Goal: Register for event/course

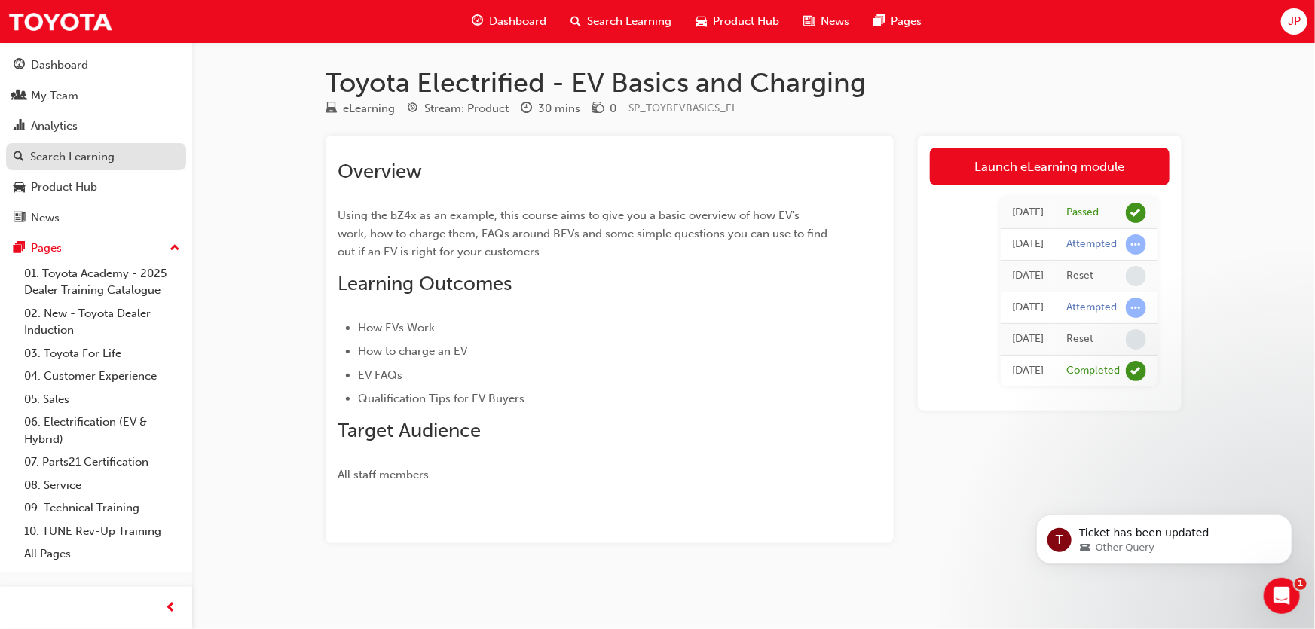
click at [74, 161] on div "Search Learning" at bounding box center [72, 156] width 84 height 17
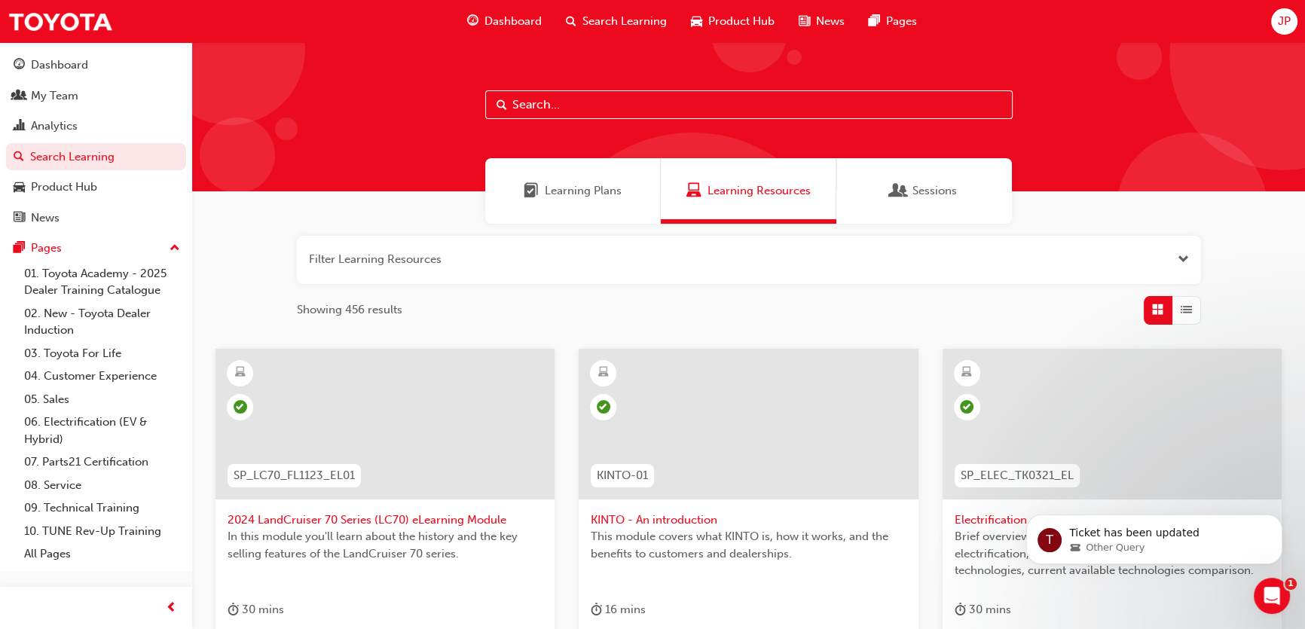
click at [398, 264] on button "button" at bounding box center [749, 260] width 904 height 48
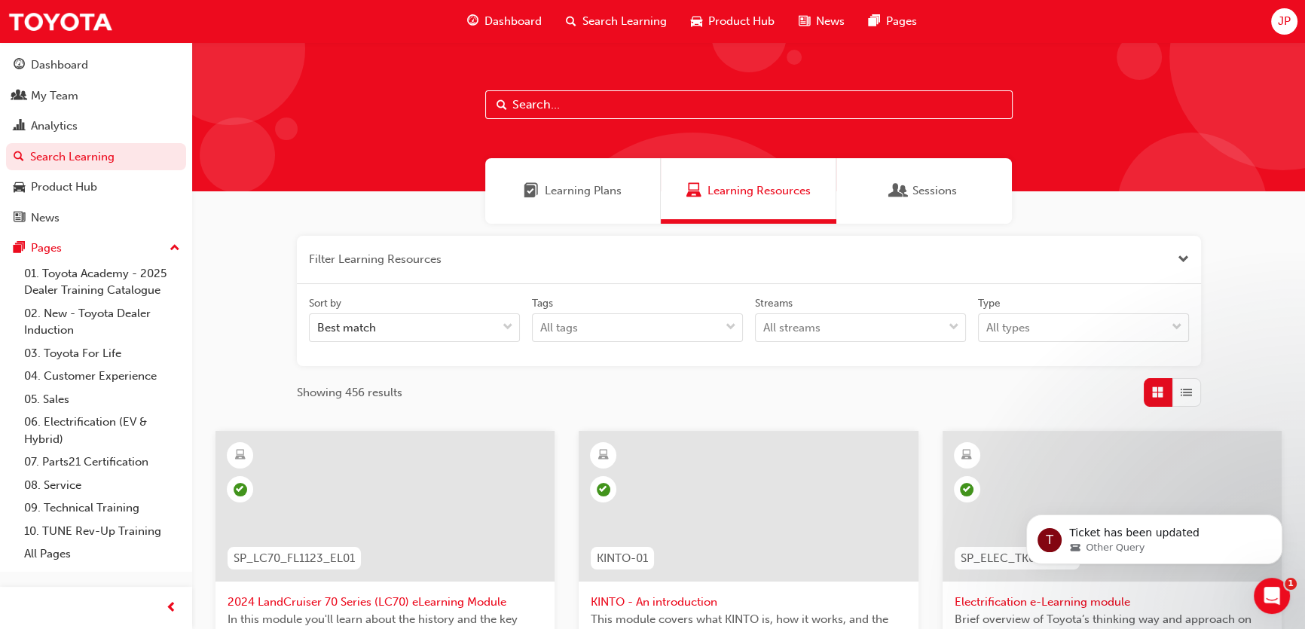
click at [406, 261] on button "button" at bounding box center [749, 260] width 904 height 48
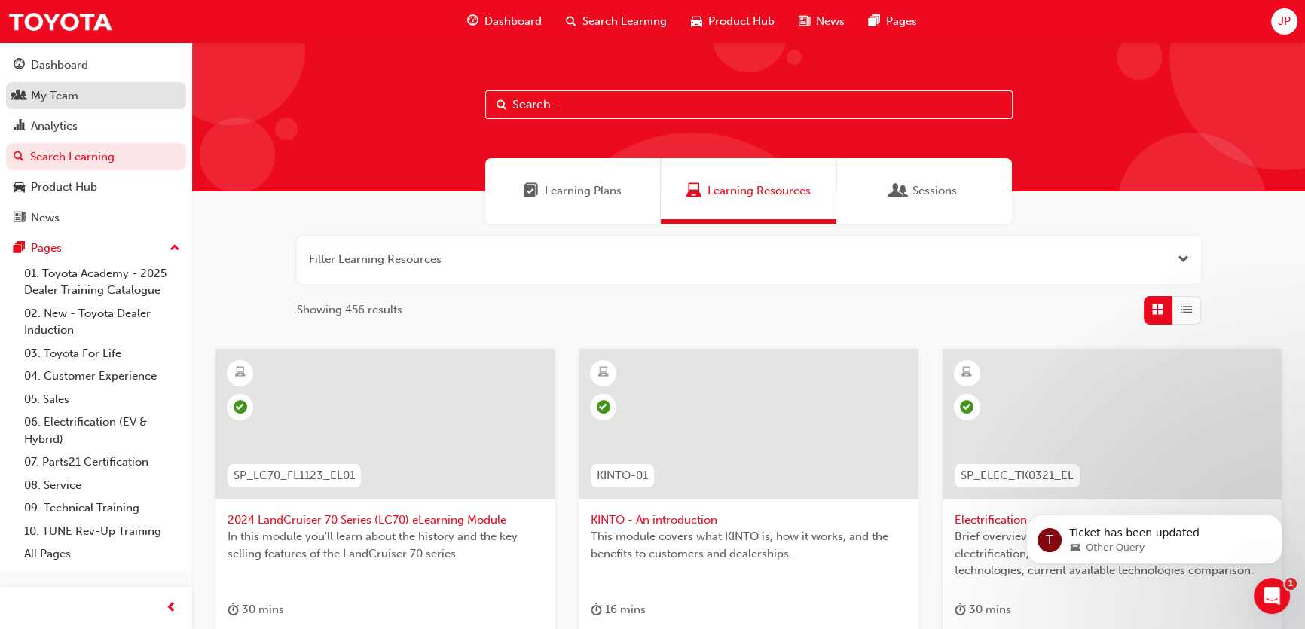
click at [75, 98] on div "My Team" at bounding box center [54, 95] width 47 height 17
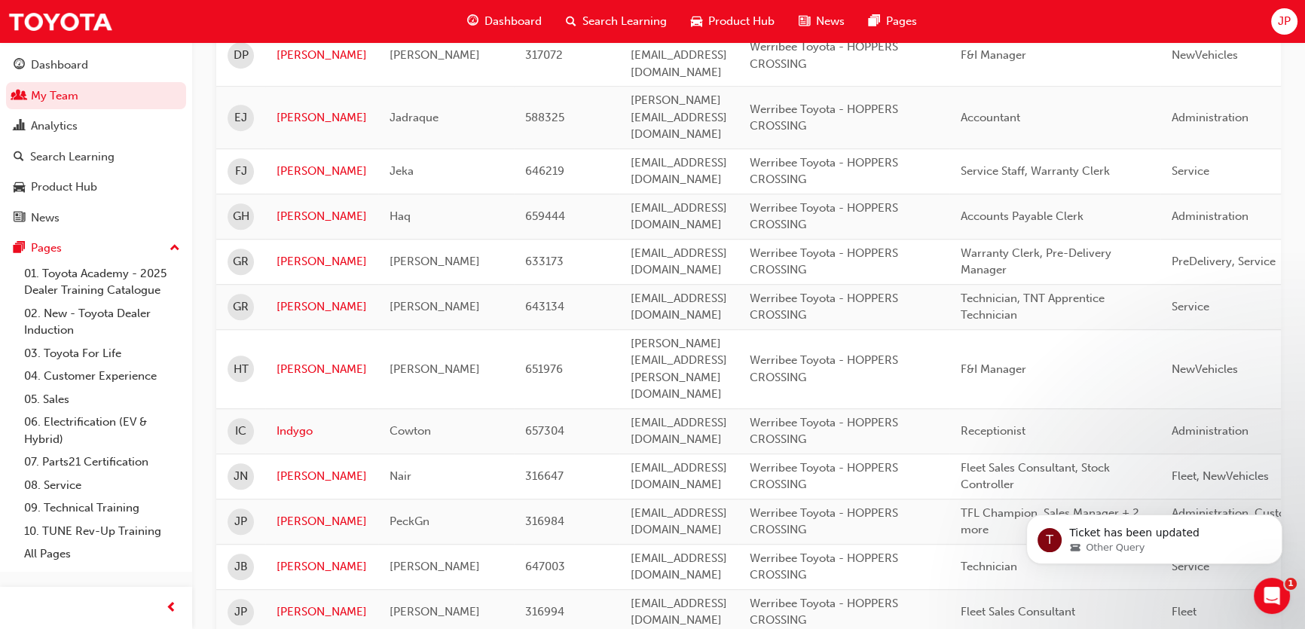
scroll to position [1301, 0]
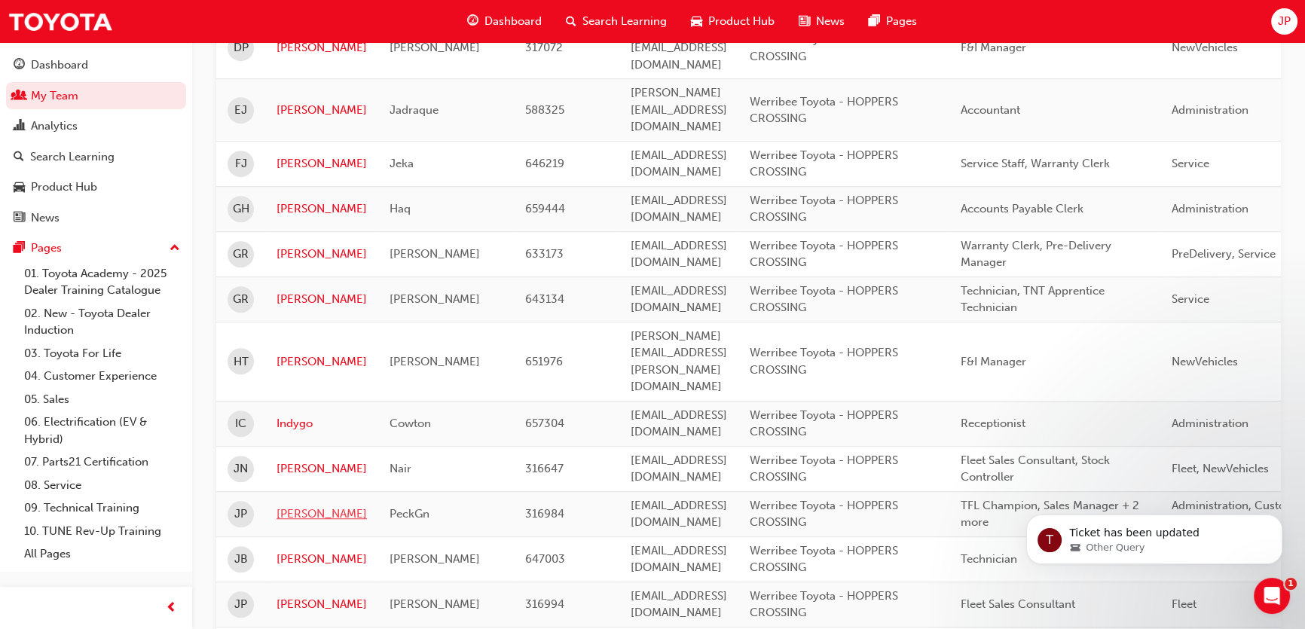
click at [308, 506] on link "[PERSON_NAME]" at bounding box center [322, 514] width 90 height 17
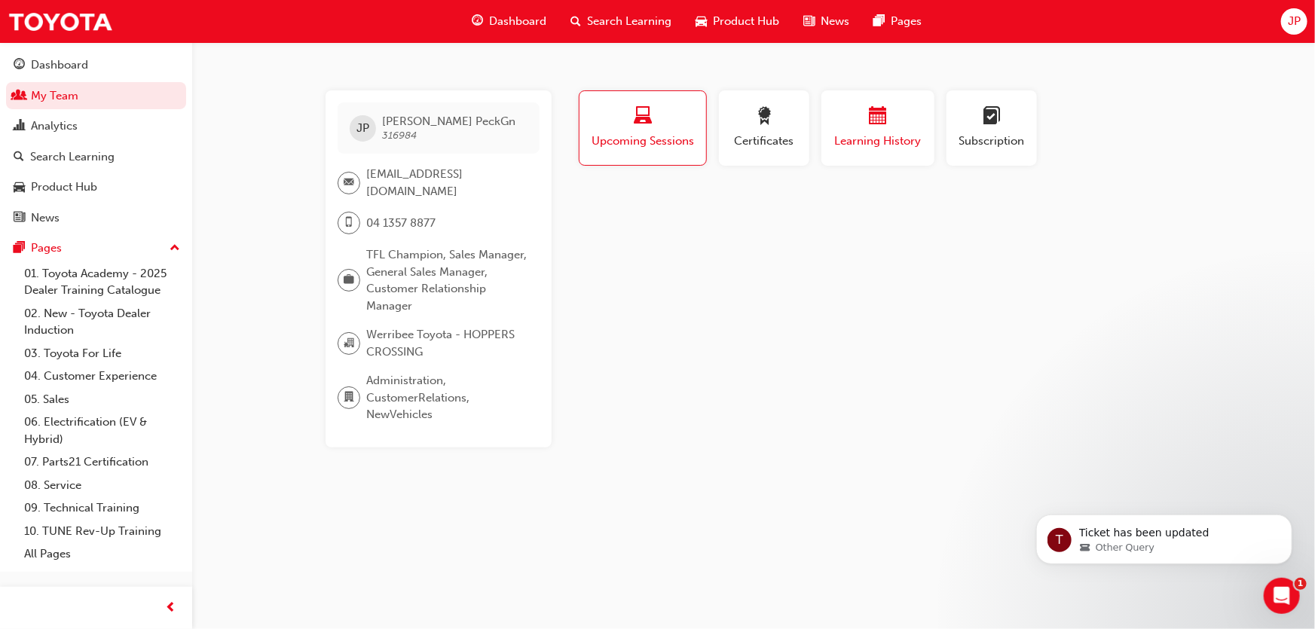
click at [873, 151] on button "Learning History" at bounding box center [877, 127] width 113 height 75
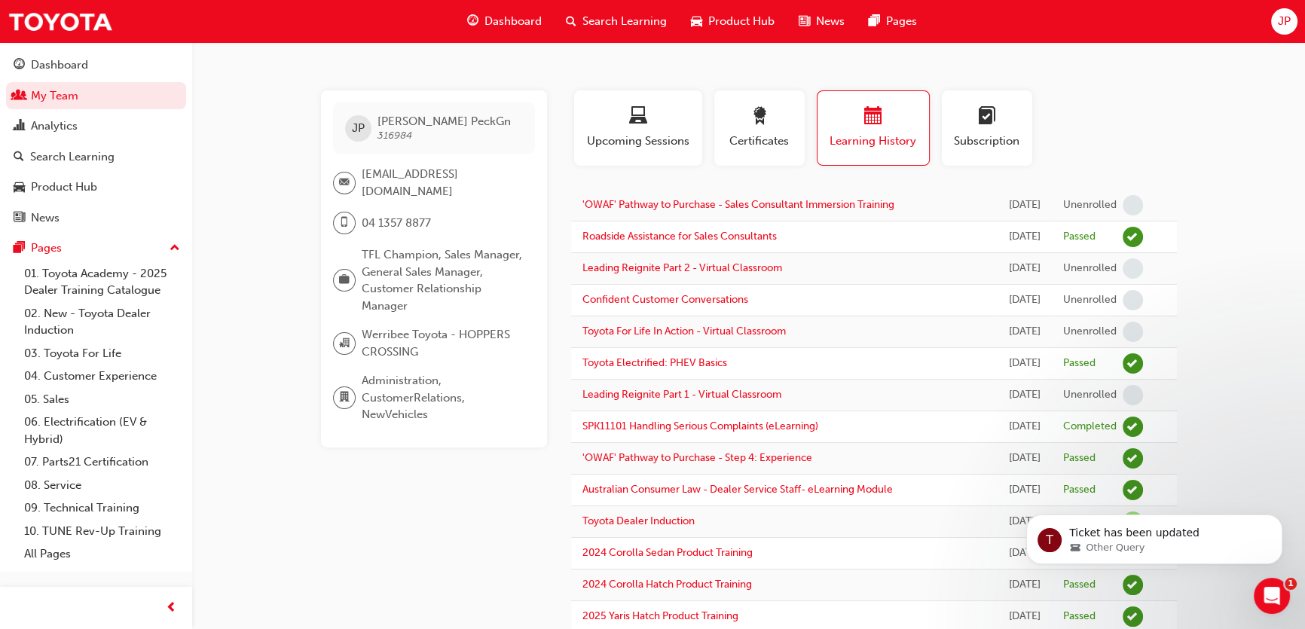
click at [910, 316] on td "Confident Customer Conversations" at bounding box center [784, 301] width 427 height 32
click at [715, 306] on link "Confident Customer Conversations" at bounding box center [666, 299] width 166 height 13
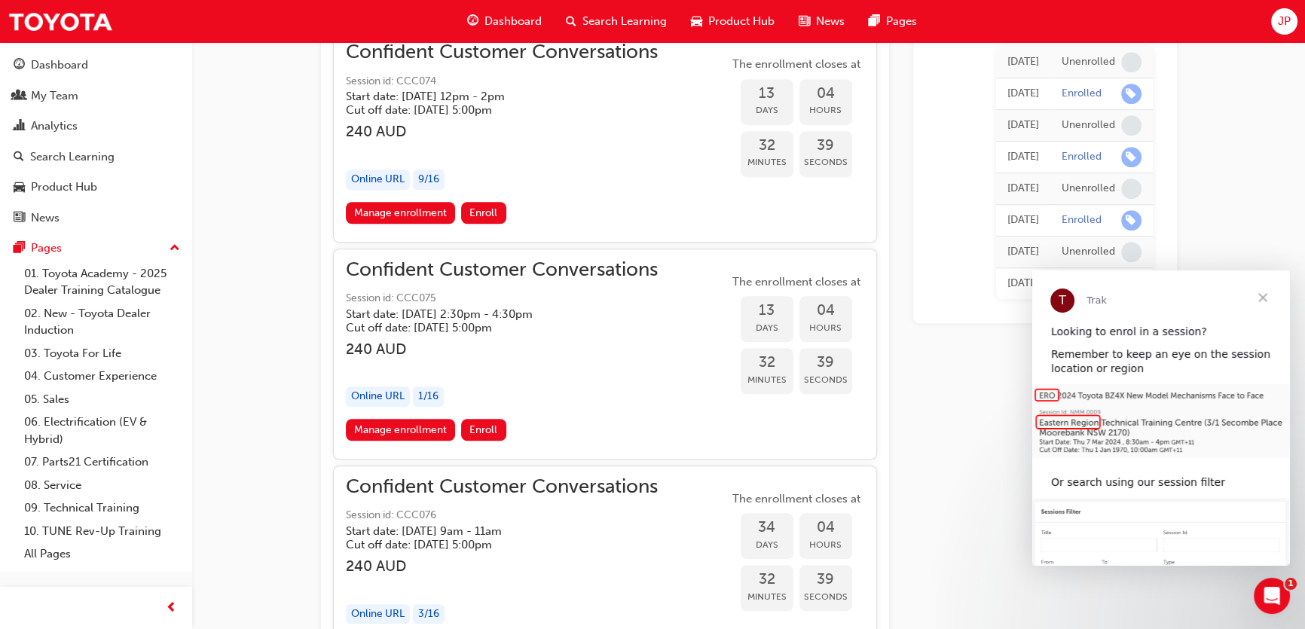
scroll to position [1439, 0]
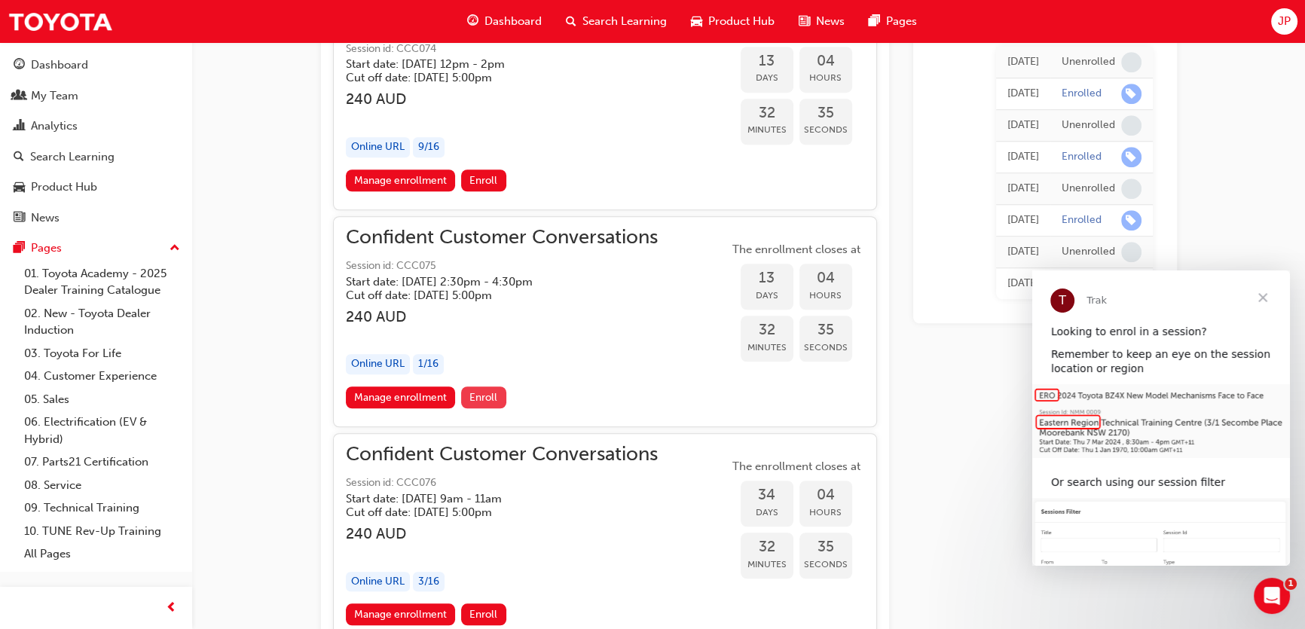
click at [486, 397] on span "Enroll" at bounding box center [483, 397] width 28 height 13
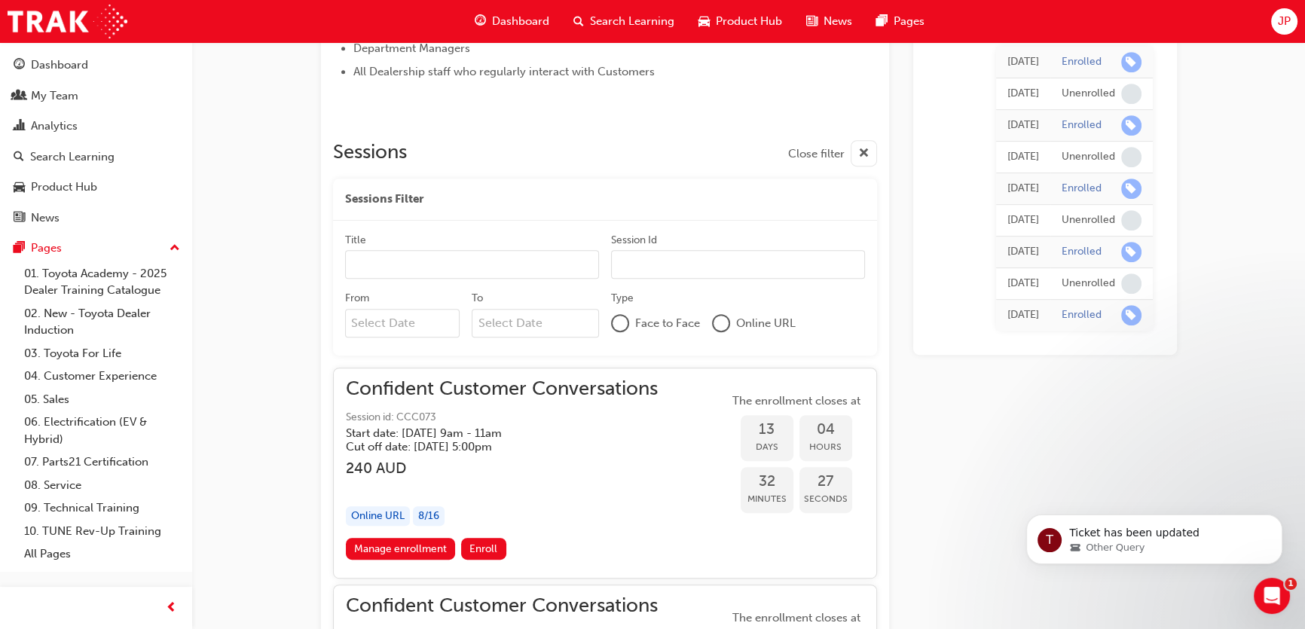
scroll to position [890, 0]
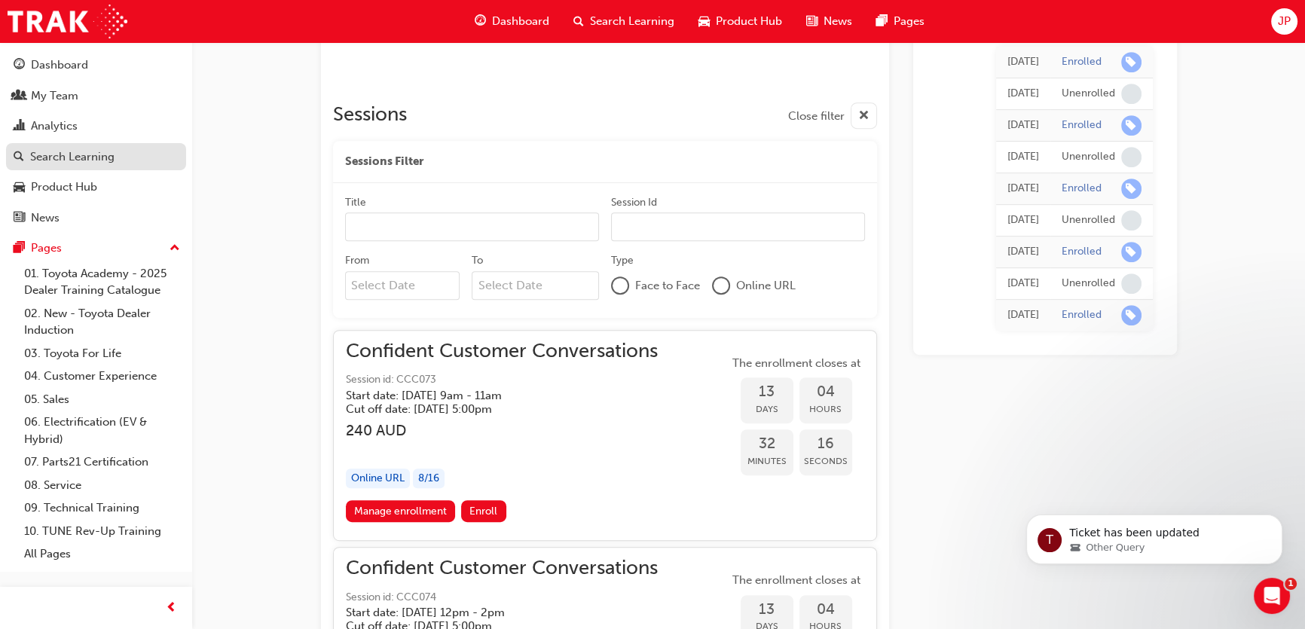
click at [71, 154] on div "Search Learning" at bounding box center [72, 156] width 84 height 17
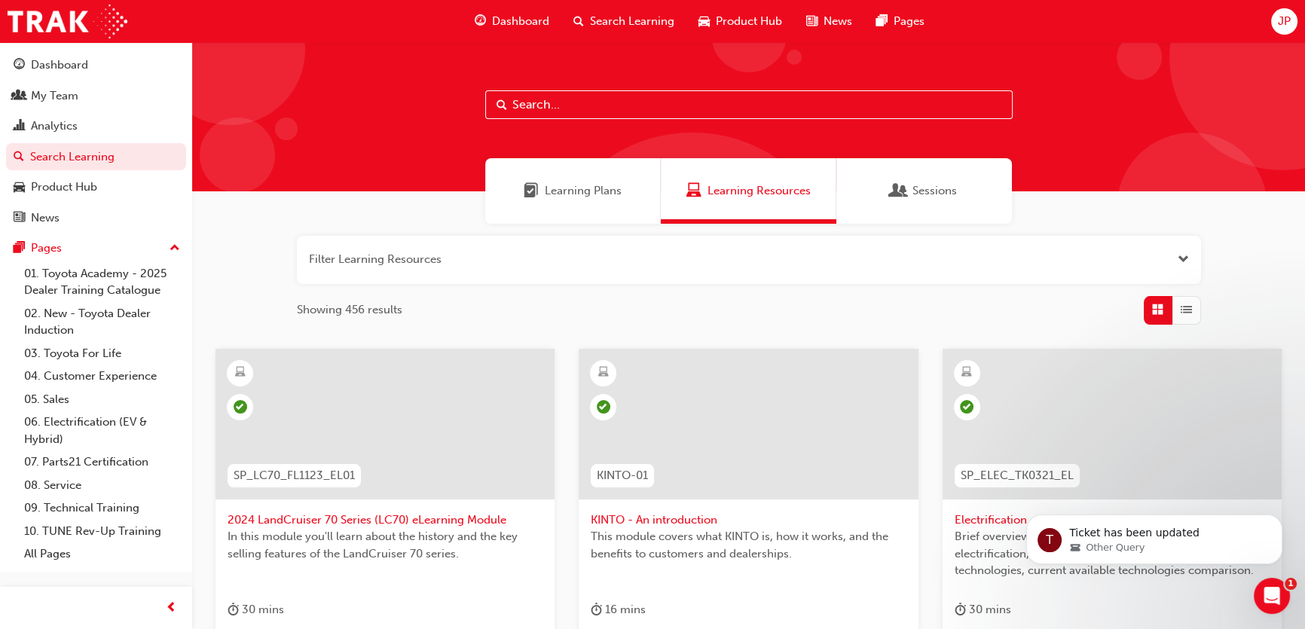
click at [361, 261] on button "button" at bounding box center [749, 260] width 904 height 48
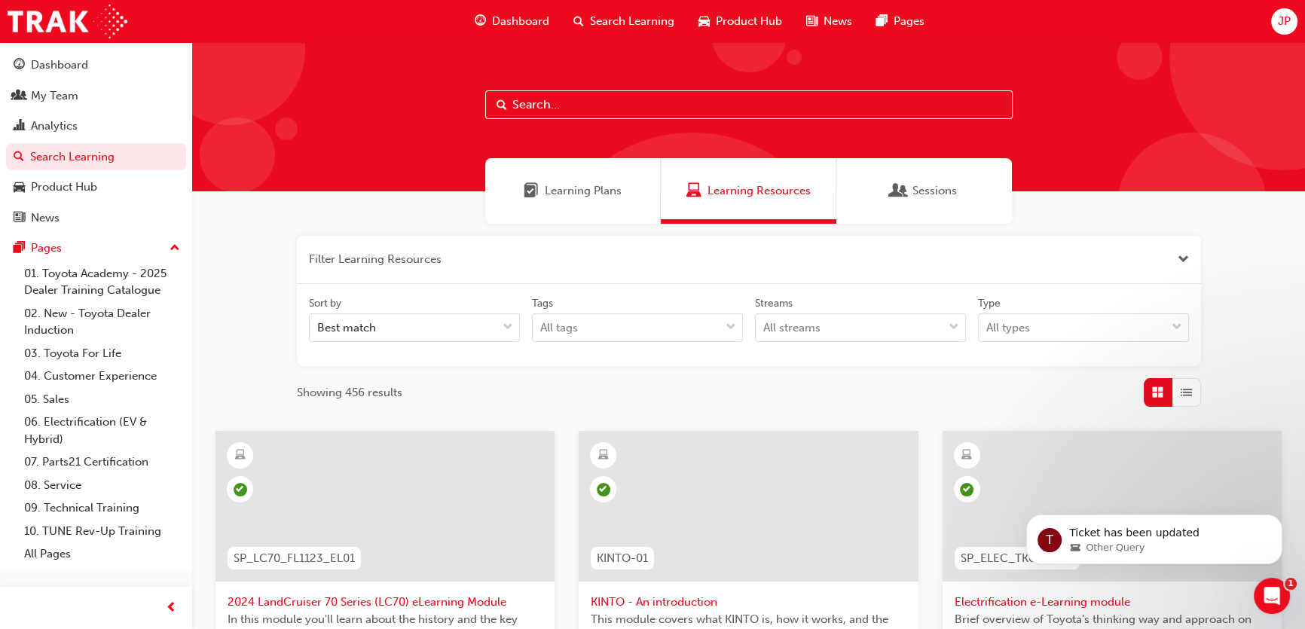
click at [366, 260] on button "button" at bounding box center [749, 260] width 904 height 48
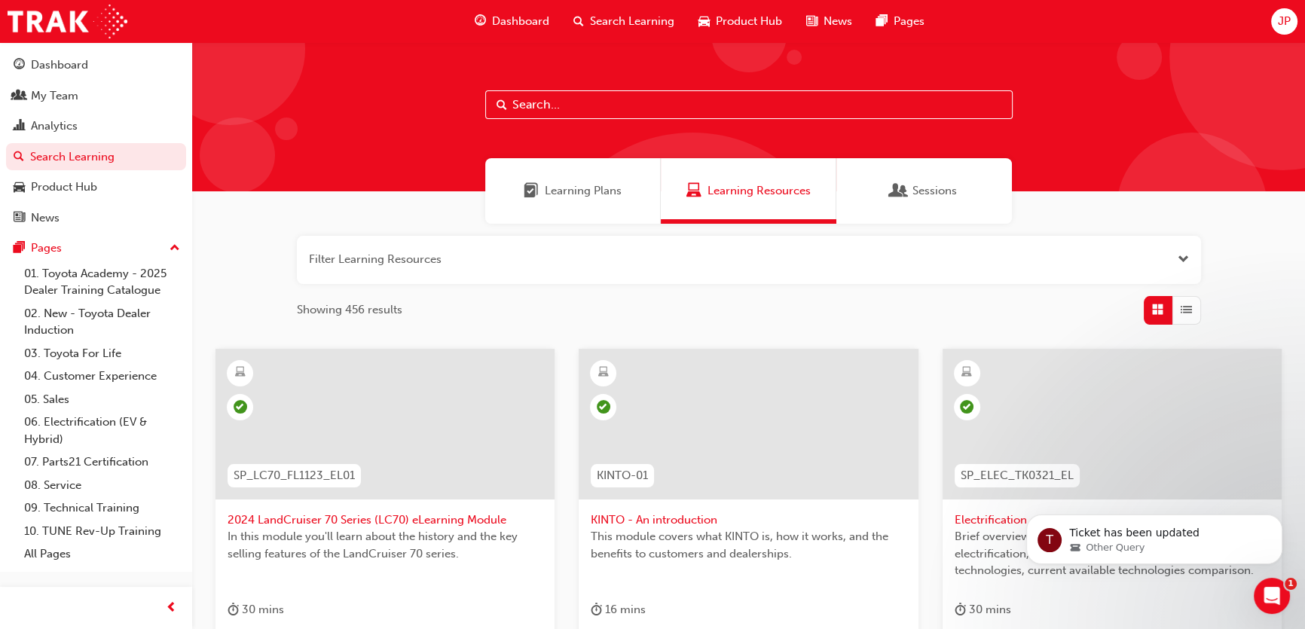
click at [360, 252] on button "button" at bounding box center [749, 260] width 904 height 48
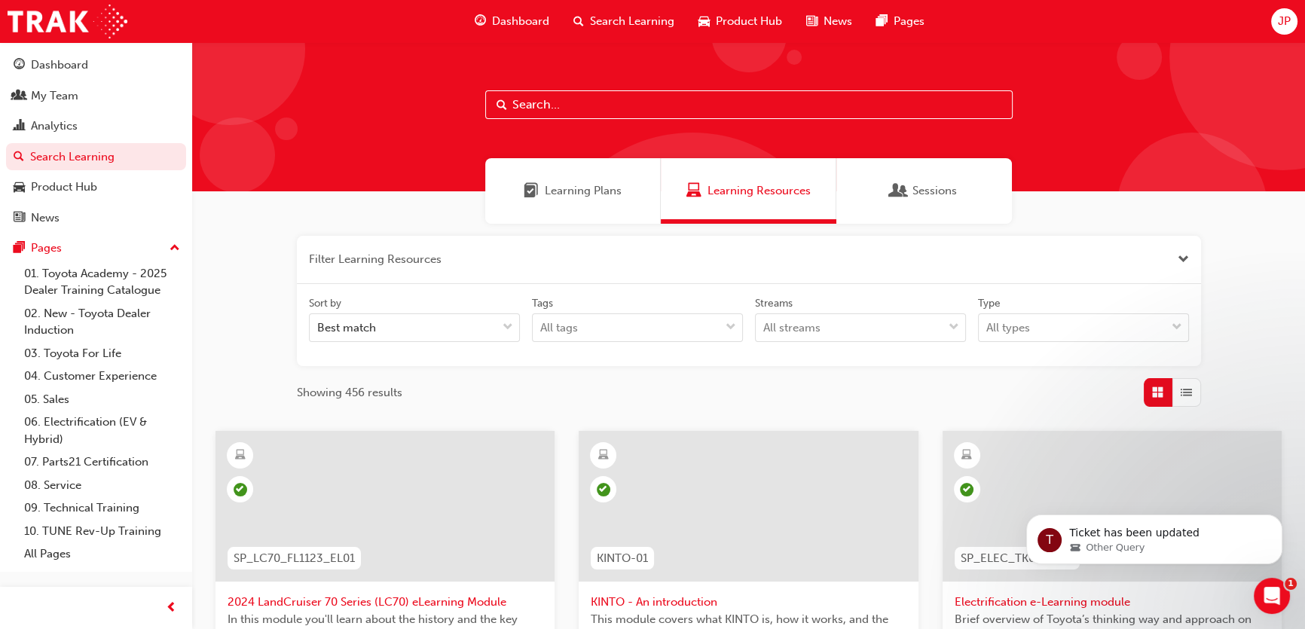
click at [567, 106] on input "text" at bounding box center [748, 104] width 527 height 29
type input "confident customer"
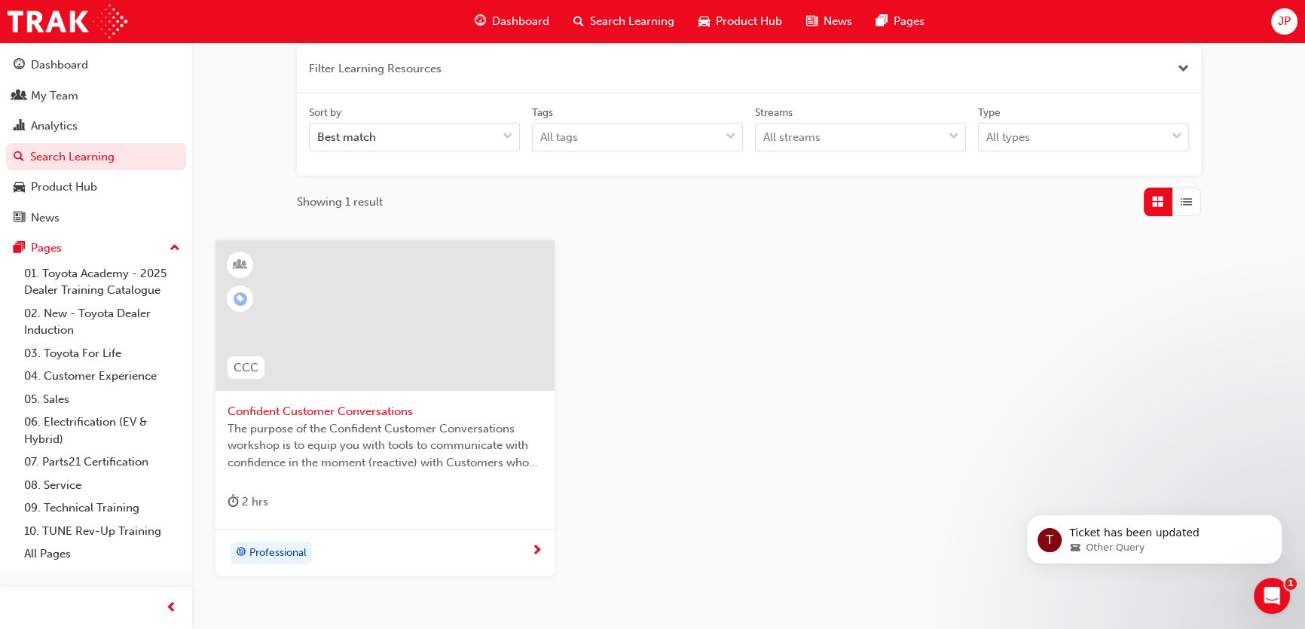
scroll to position [205, 0]
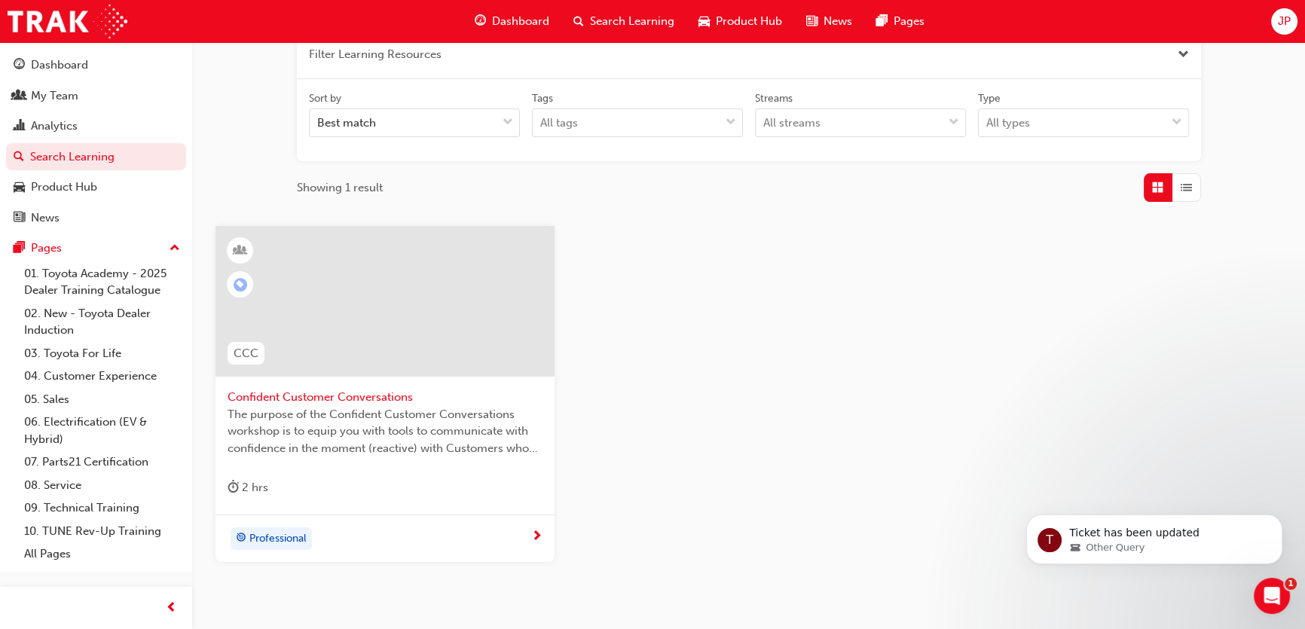
click at [365, 398] on span "Confident Customer Conversations" at bounding box center [385, 397] width 315 height 17
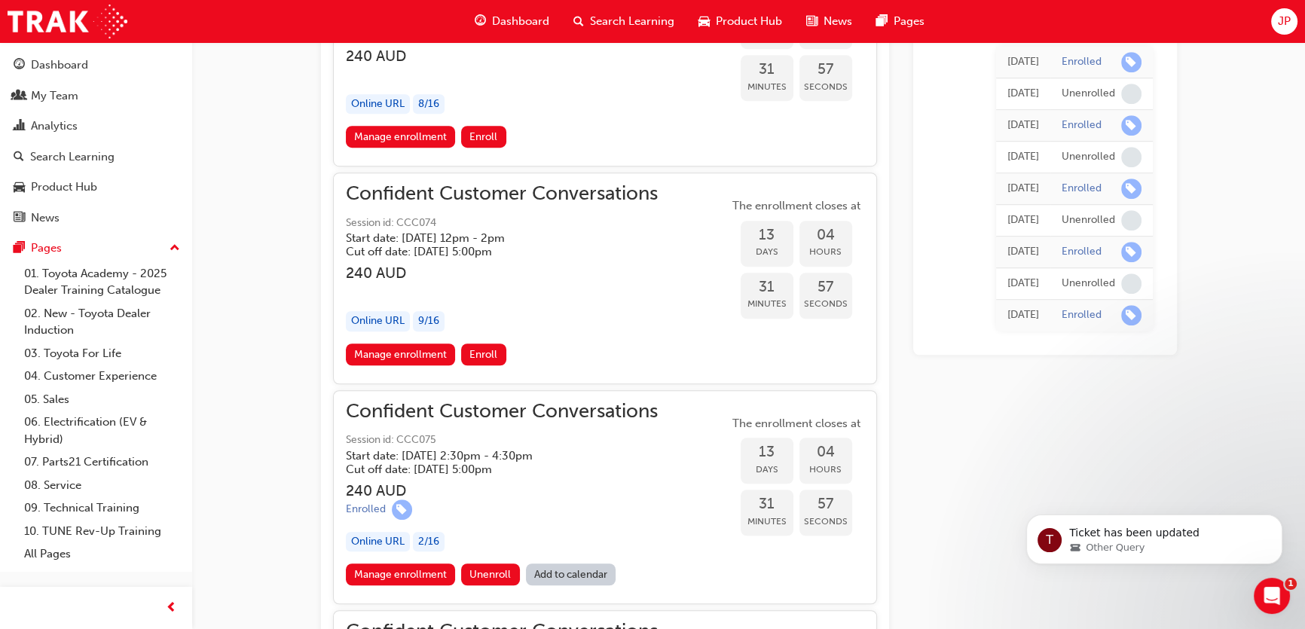
scroll to position [1356, 0]
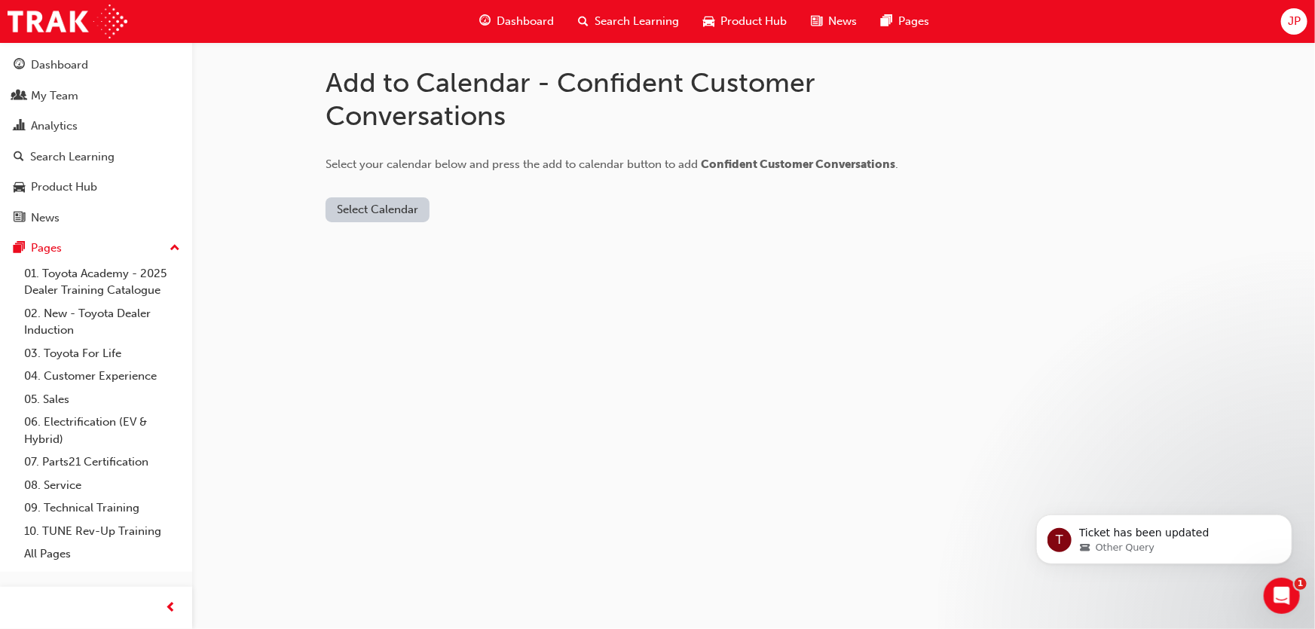
click at [408, 209] on button "Select Calendar" at bounding box center [378, 209] width 104 height 25
click at [378, 246] on div "Outlook.com" at bounding box center [379, 246] width 91 height 17
click at [462, 213] on button "Add to Calendar" at bounding box center [504, 209] width 107 height 25
